Goal: Find specific page/section: Find specific page/section

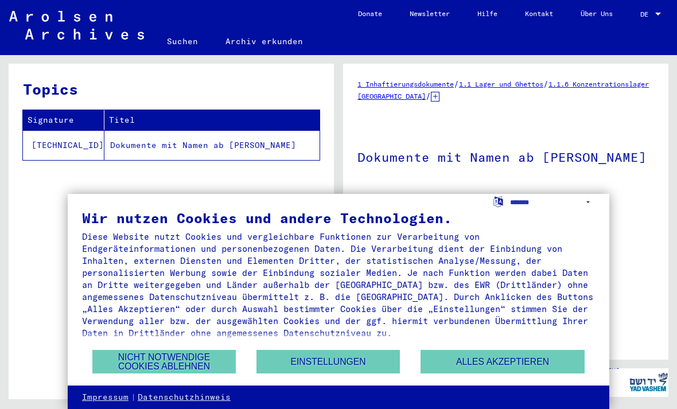
click at [651, 17] on span "DE" at bounding box center [647, 14] width 13 height 8
click at [649, 14] on span "DE" at bounding box center [647, 14] width 13 height 8
click at [654, 13] on div at bounding box center [658, 14] width 10 height 8
click at [641, 17] on span "DE" at bounding box center [647, 14] width 13 height 8
click at [642, 18] on span "DE" at bounding box center [647, 14] width 13 height 8
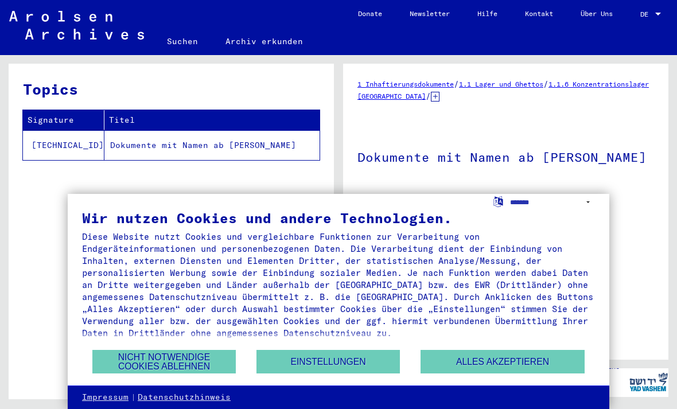
click at [641, 17] on span "DE" at bounding box center [647, 14] width 13 height 8
click at [654, 3] on div "DE DE" at bounding box center [652, 12] width 23 height 20
click at [518, 198] on select "**********" at bounding box center [552, 202] width 85 height 17
select select "*****"
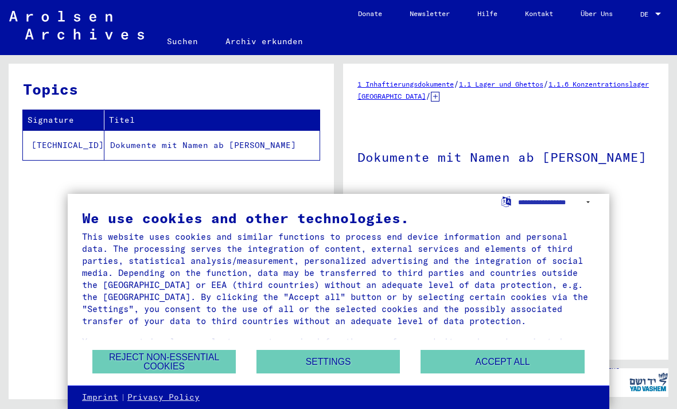
click at [156, 357] on button "Reject non-essential cookies" at bounding box center [163, 362] width 143 height 24
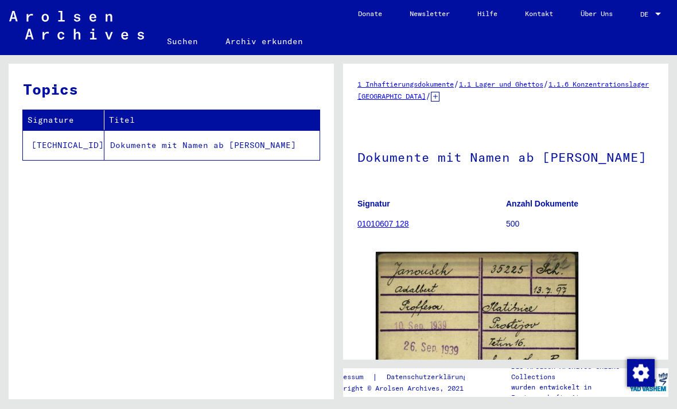
click at [654, 15] on div at bounding box center [658, 14] width 10 height 8
click at [645, 17] on span "DE" at bounding box center [647, 14] width 13 height 8
click at [662, 17] on div at bounding box center [658, 14] width 10 height 8
click at [655, 18] on div at bounding box center [658, 14] width 10 height 8
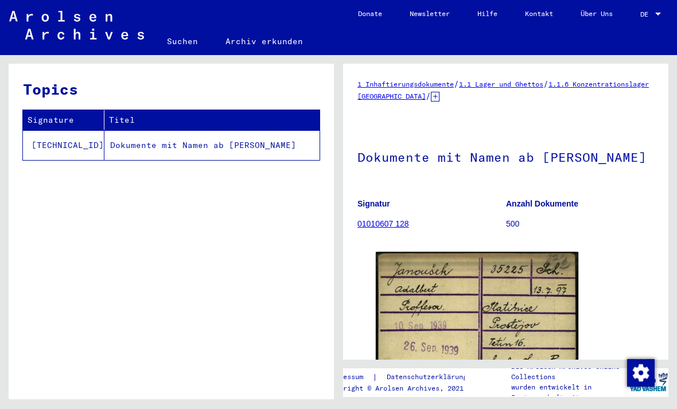
click at [649, 16] on span "DE" at bounding box center [647, 14] width 13 height 8
click at [657, 47] on mat-toolbar "Suchen Archiv erkunden navbar.searchExplore1 navbar.searchExplore2 Donate Newsl…" at bounding box center [338, 27] width 677 height 55
click at [658, 15] on div at bounding box center [658, 14] width 6 height 3
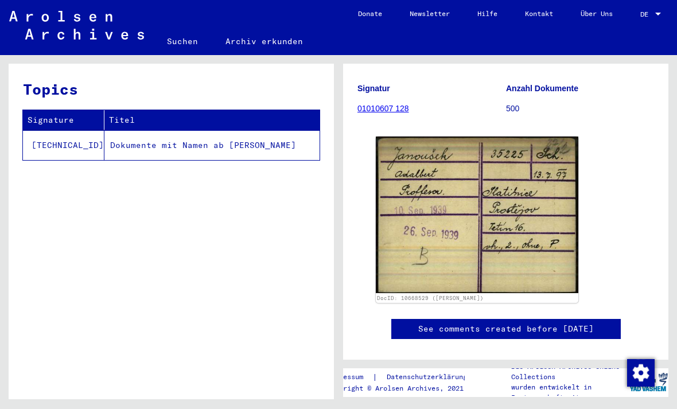
scroll to position [117, 0]
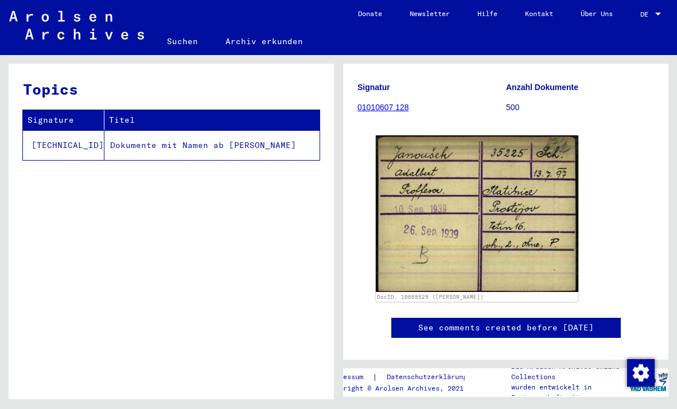
click at [645, 17] on span "DE" at bounding box center [647, 14] width 13 height 8
click at [656, 17] on div at bounding box center [658, 14] width 10 height 8
click at [649, 18] on span "DE" at bounding box center [647, 14] width 13 height 8
click at [651, 17] on span "DE" at bounding box center [647, 14] width 13 height 8
click at [642, 16] on span "DE" at bounding box center [647, 14] width 13 height 8
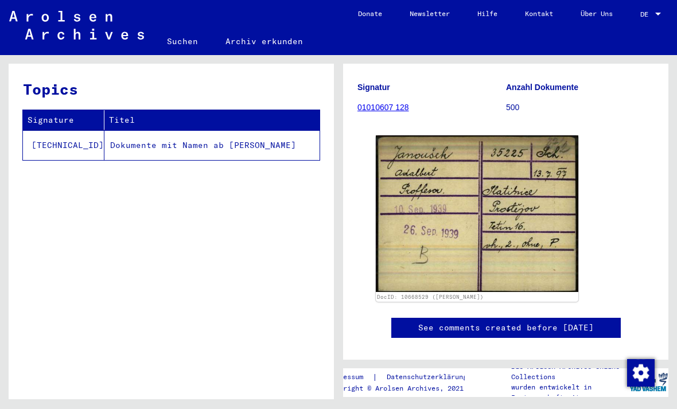
click at [650, 18] on div "DE" at bounding box center [647, 14] width 13 height 8
click at [657, 17] on div at bounding box center [658, 14] width 10 height 8
click at [653, 27] on div "DE DE" at bounding box center [652, 16] width 23 height 28
click at [650, 25] on div "DE DE" at bounding box center [652, 16] width 23 height 28
click at [652, 25] on div "DE DE" at bounding box center [652, 16] width 23 height 28
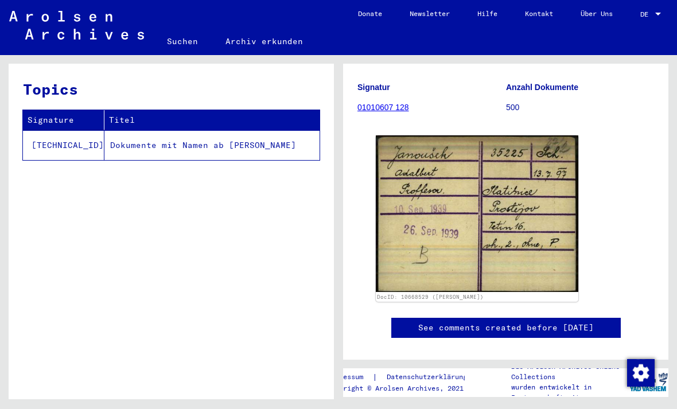
click at [647, 17] on span "DE" at bounding box center [647, 14] width 13 height 8
click at [657, 16] on div at bounding box center [658, 14] width 10 height 8
click at [653, 17] on span "DE" at bounding box center [647, 14] width 13 height 8
click at [649, 17] on span "DE" at bounding box center [647, 14] width 13 height 8
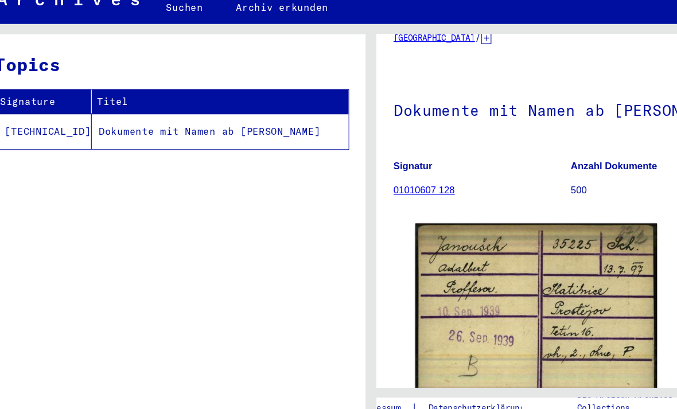
scroll to position [22, 0]
